Goal: Task Accomplishment & Management: Manage account settings

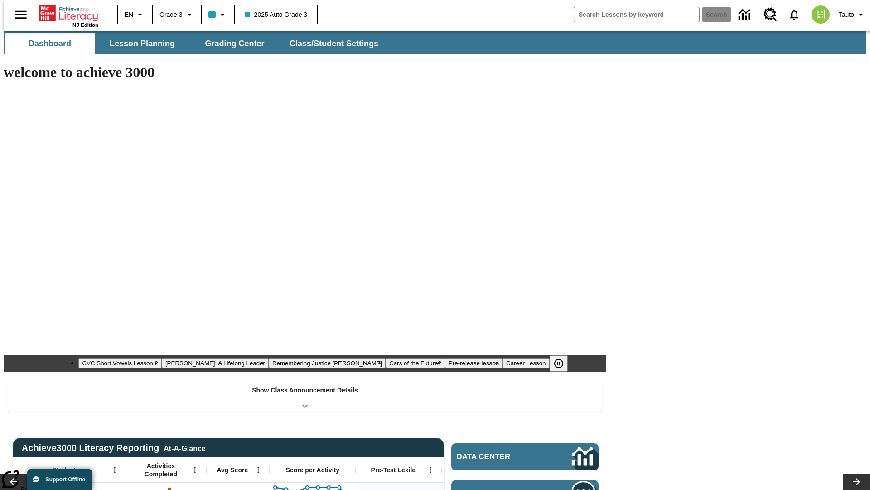
click at [329, 44] on span "Class/Student Settings" at bounding box center [334, 44] width 89 height 10
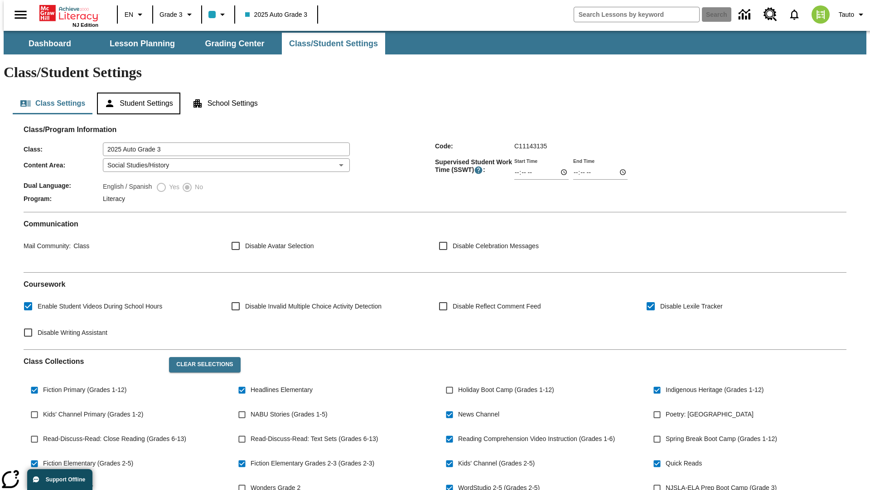
click at [136, 92] on button "Student Settings" at bounding box center [138, 103] width 83 height 22
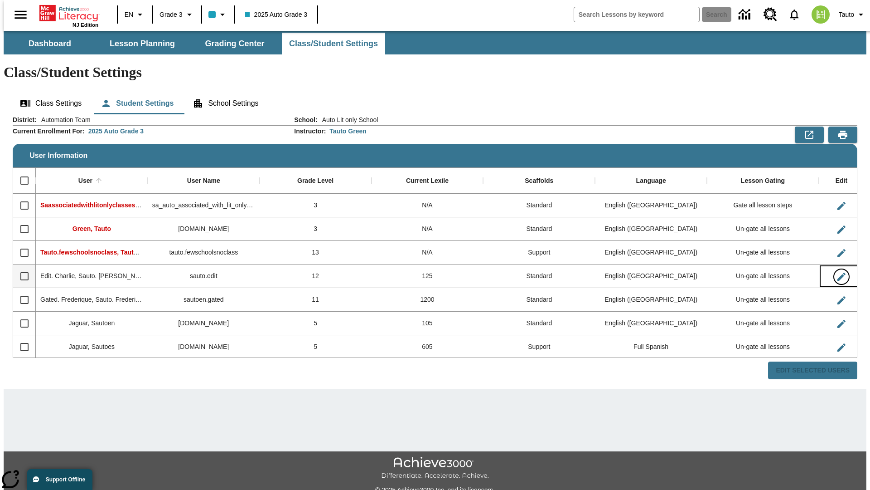
click at [838, 272] on icon "Edit User" at bounding box center [842, 276] width 8 height 8
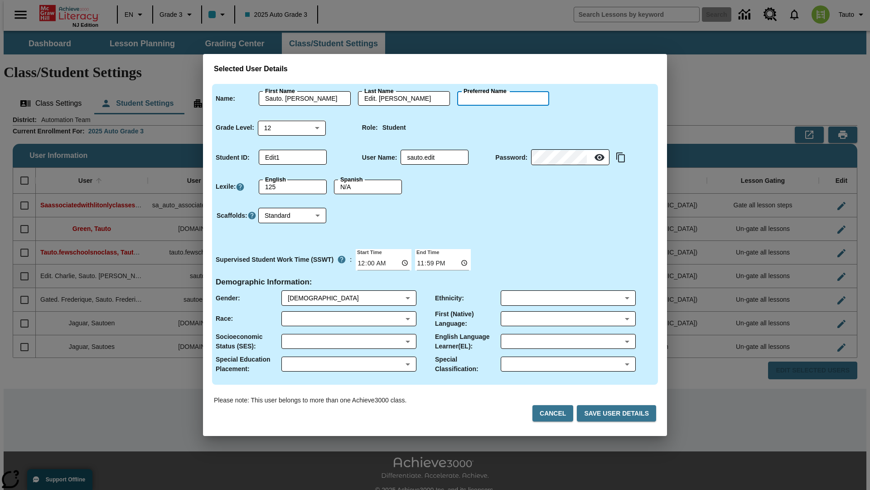
type input "[PERSON_NAME]"
click at [557, 413] on button "Cancel" at bounding box center [553, 413] width 41 height 17
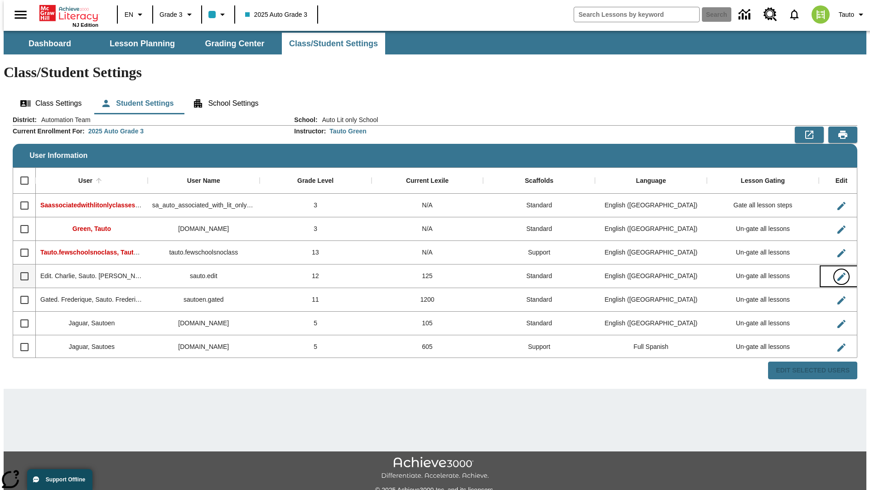
click at [838, 272] on icon "Edit User" at bounding box center [842, 276] width 8 height 8
